Goal: Find contact information: Find contact information

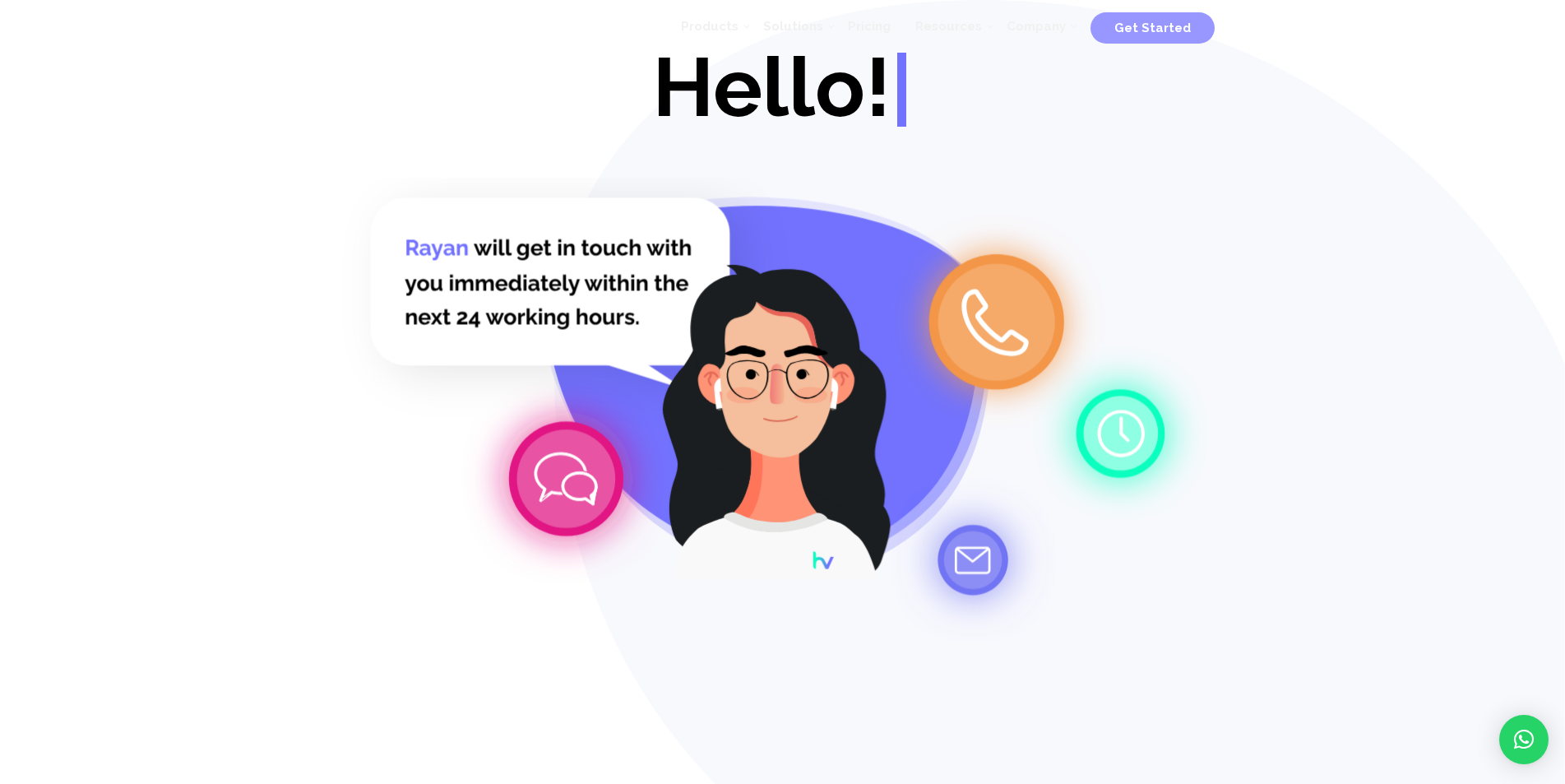
click at [1086, 145] on p "Hovify Your Company. Contact Us [DATE]!" at bounding box center [782, 151] width 888 height 16
click at [808, 273] on icon at bounding box center [775, 335] width 171 height 140
click at [1206, 27] on span "Get Started" at bounding box center [1152, 28] width 124 height 31
click at [1155, 36] on span "Get Started" at bounding box center [1152, 28] width 124 height 31
